Goal: Transaction & Acquisition: Obtain resource

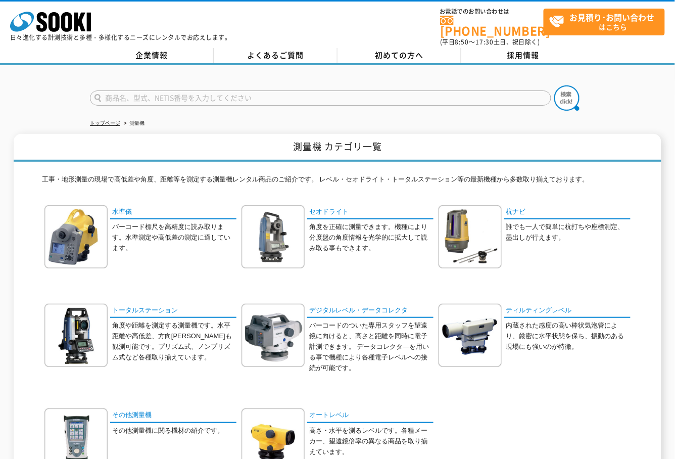
click at [220, 94] on input "text" at bounding box center [321, 97] width 462 height 15
paste input "NE-10RC"
type input "NE-10RC"
click at [558, 93] on img at bounding box center [567, 97] width 25 height 25
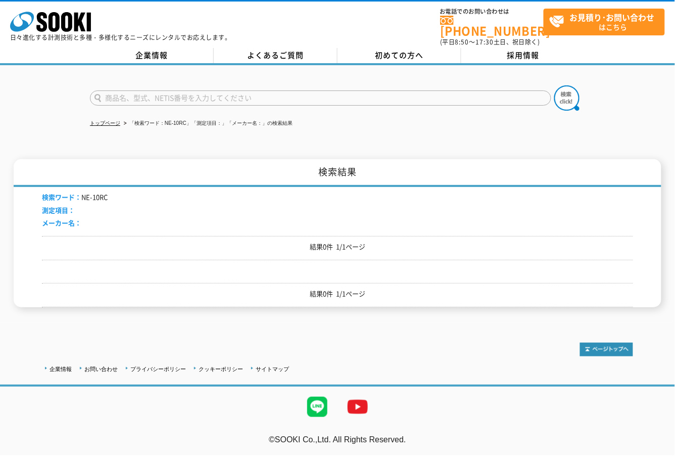
click at [175, 91] on input "text" at bounding box center [321, 97] width 462 height 15
paste input "NE-10RC"
type input "NE-10"
click at [568, 91] on img at bounding box center [567, 97] width 25 height 25
